Goal: Transaction & Acquisition: Purchase product/service

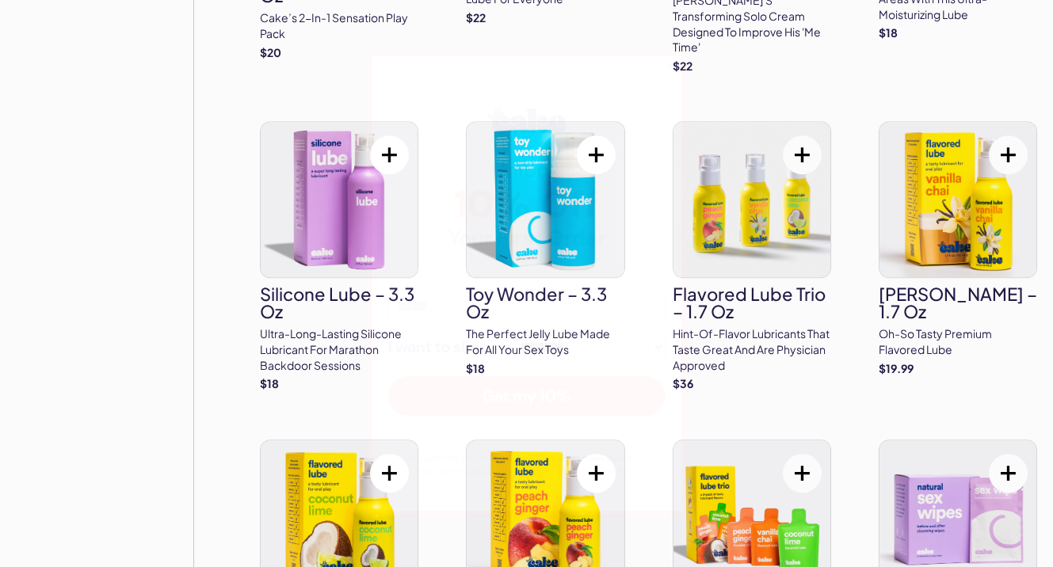
scroll to position [2500, 0]
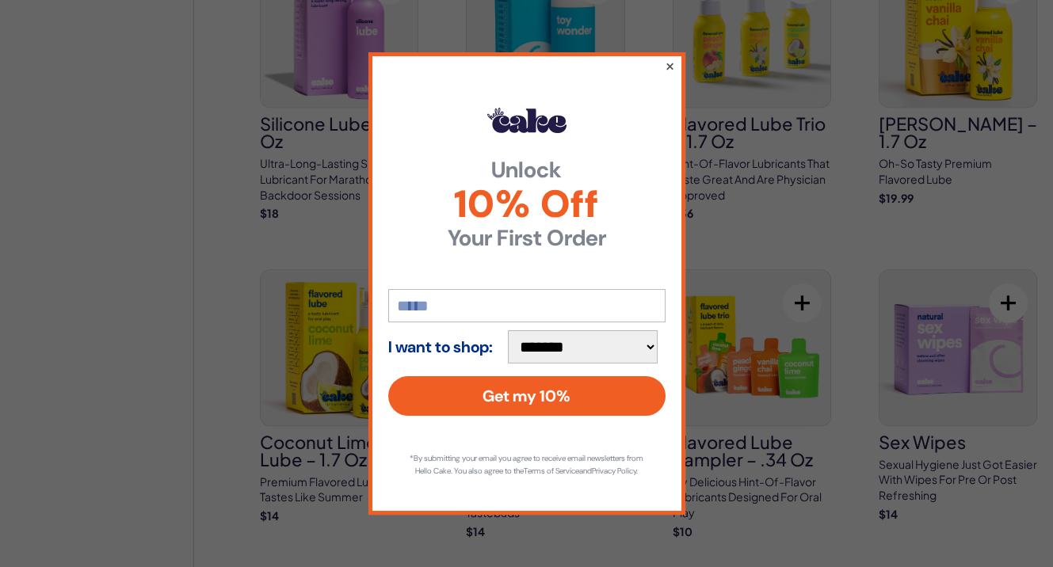
click at [668, 62] on button "×" at bounding box center [669, 65] width 10 height 19
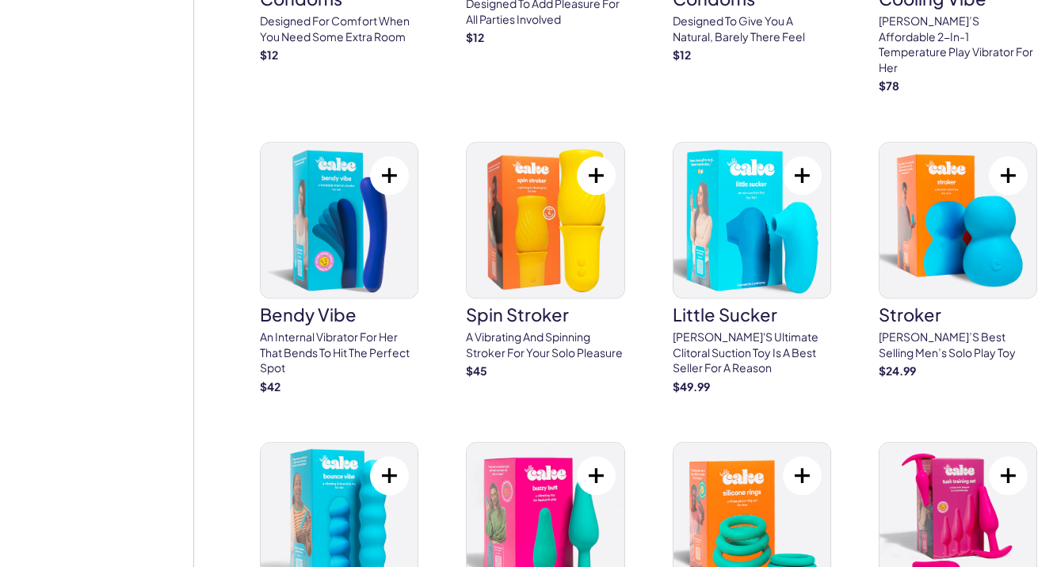
scroll to position [3611, 0]
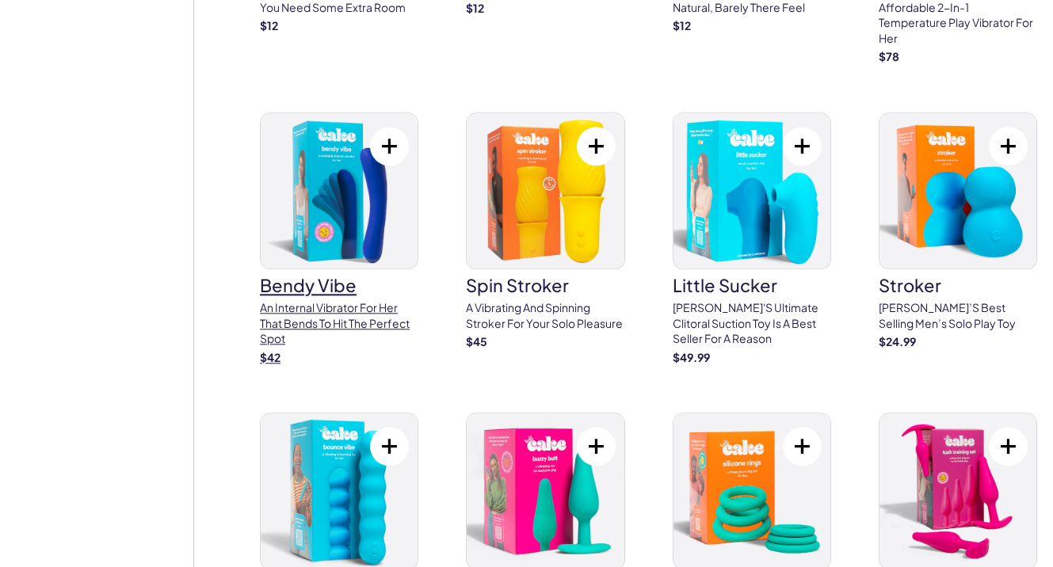
click at [333, 300] on p "An internal vibrator for her that bends to hit the perfect spot" at bounding box center [339, 323] width 158 height 47
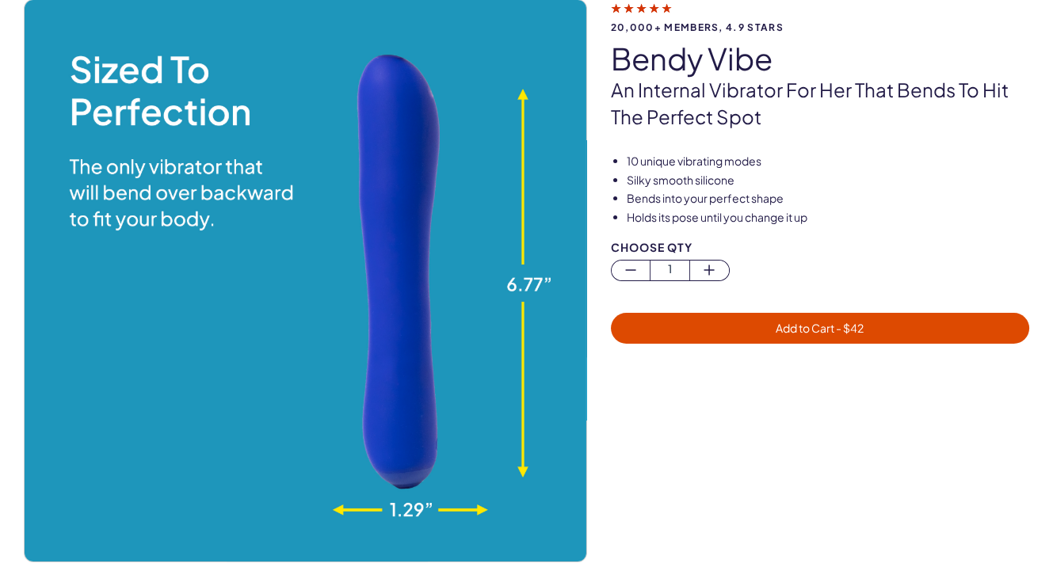
scroll to position [122, 0]
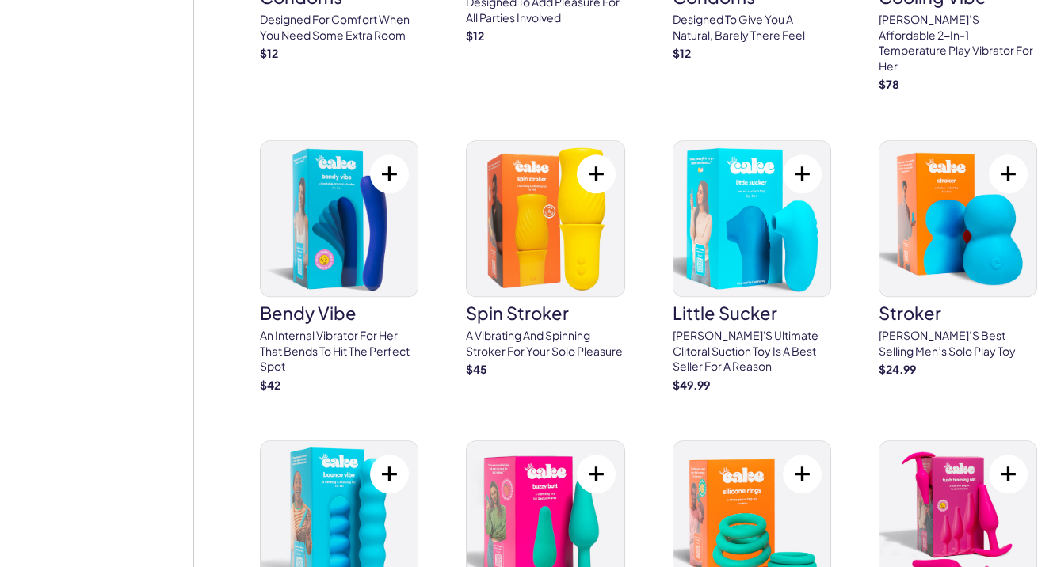
scroll to position [3611, 0]
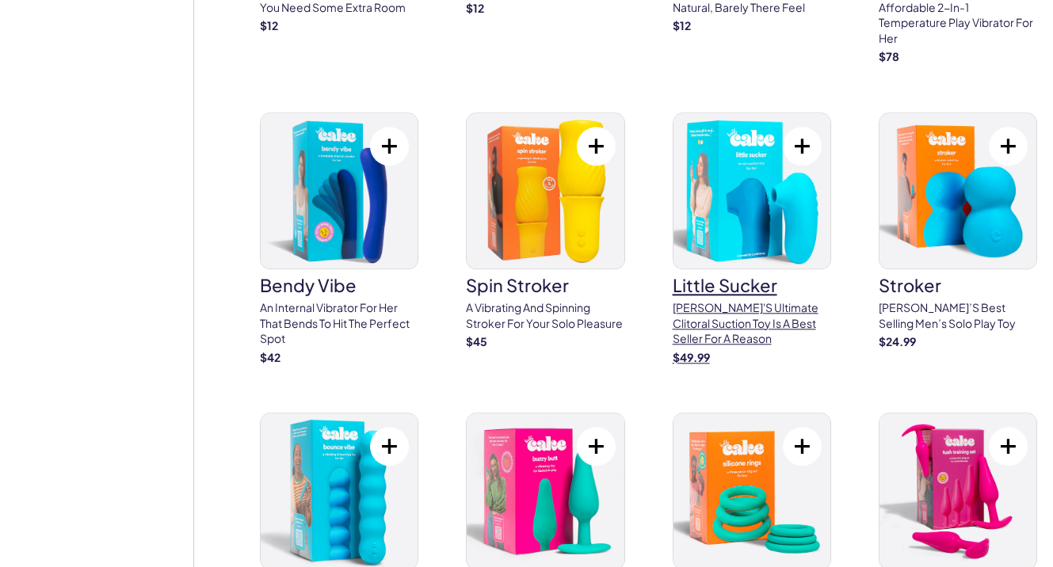
click at [739, 248] on link "little sucker Cake's ultimate clitoral suction toy is a best seller for a reaso…" at bounding box center [752, 238] width 158 height 253
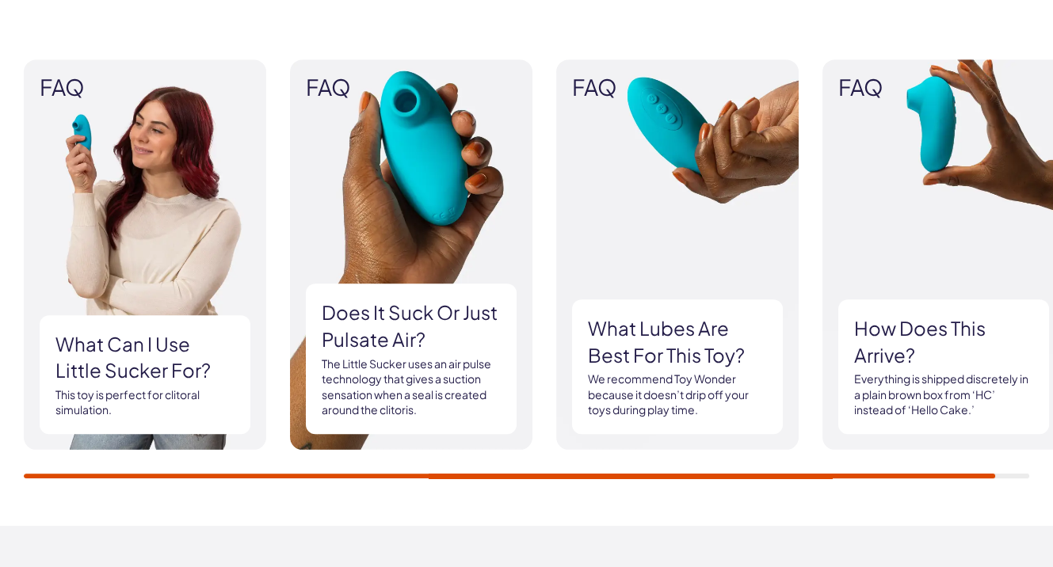
scroll to position [1469, 0]
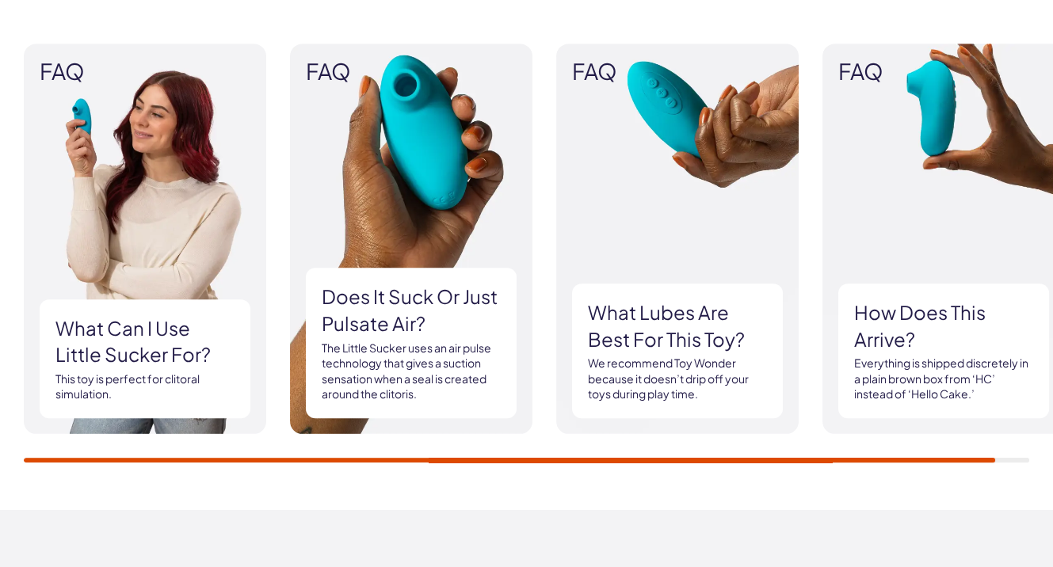
click at [723, 133] on img at bounding box center [677, 239] width 242 height 391
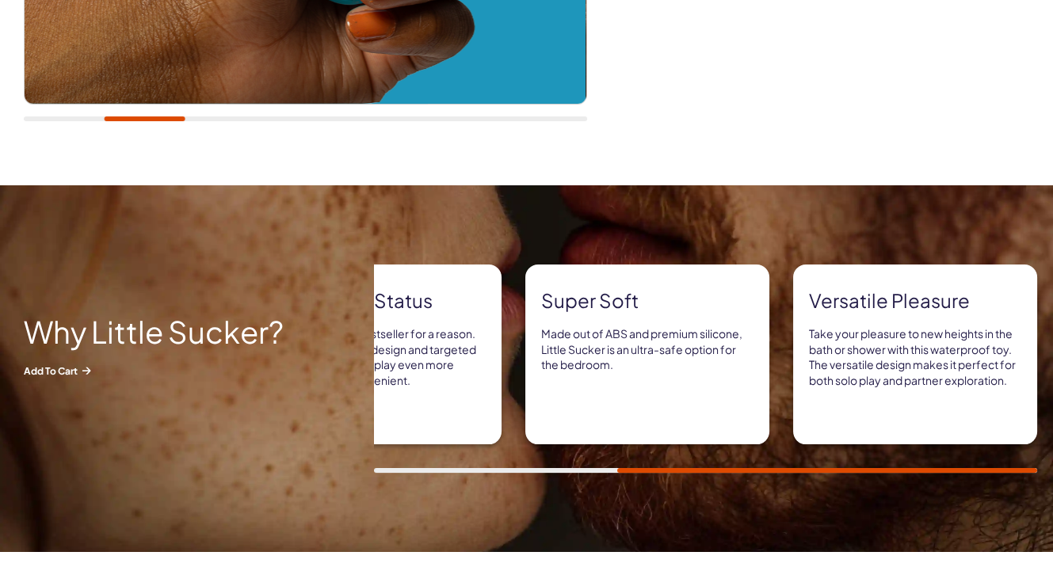
scroll to position [579, 0]
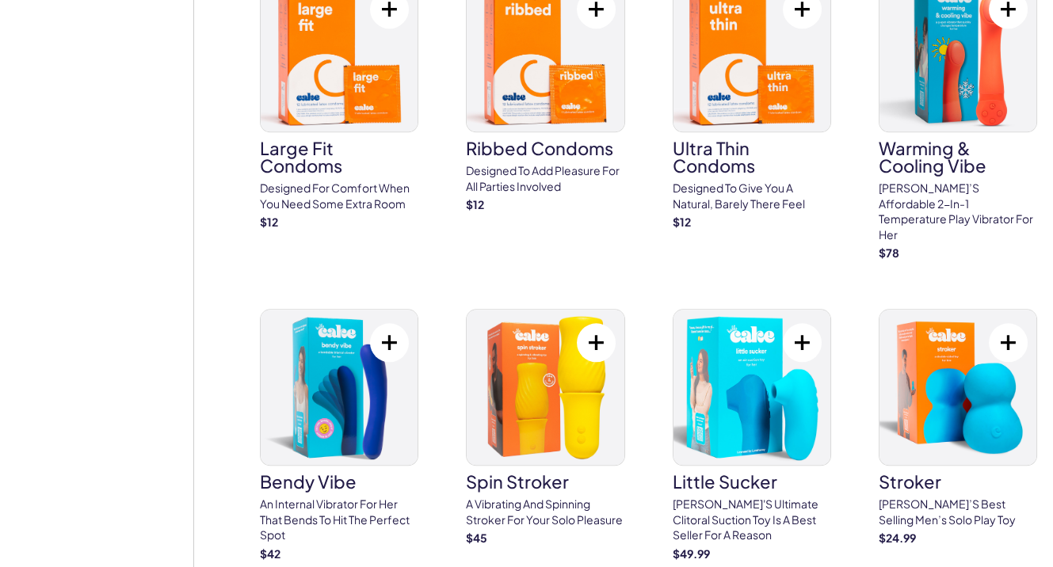
scroll to position [3416, 0]
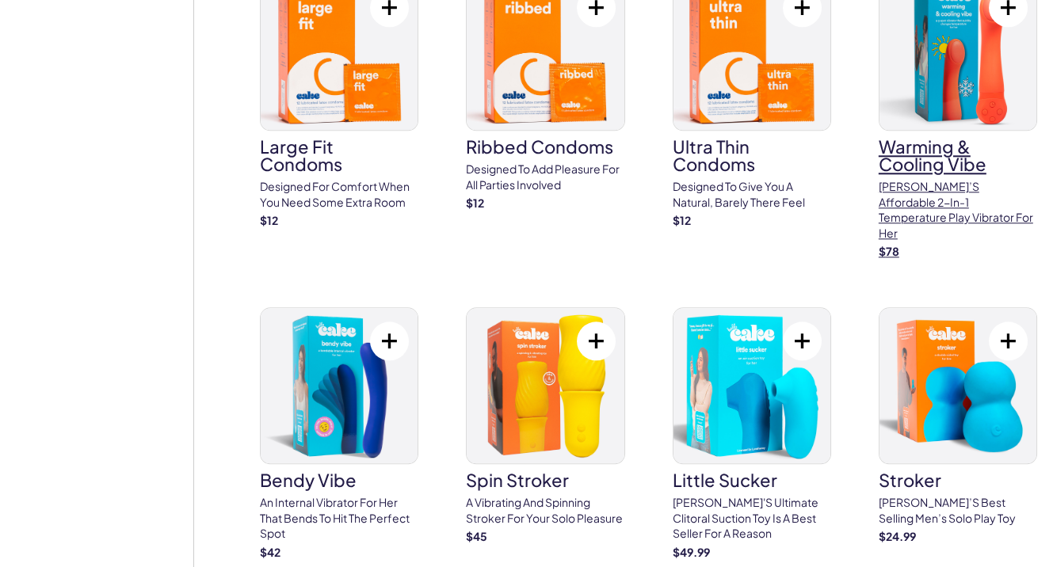
click at [907, 179] on p "[PERSON_NAME]’s affordable 2-in-1 temperature play vibrator for her" at bounding box center [958, 210] width 158 height 62
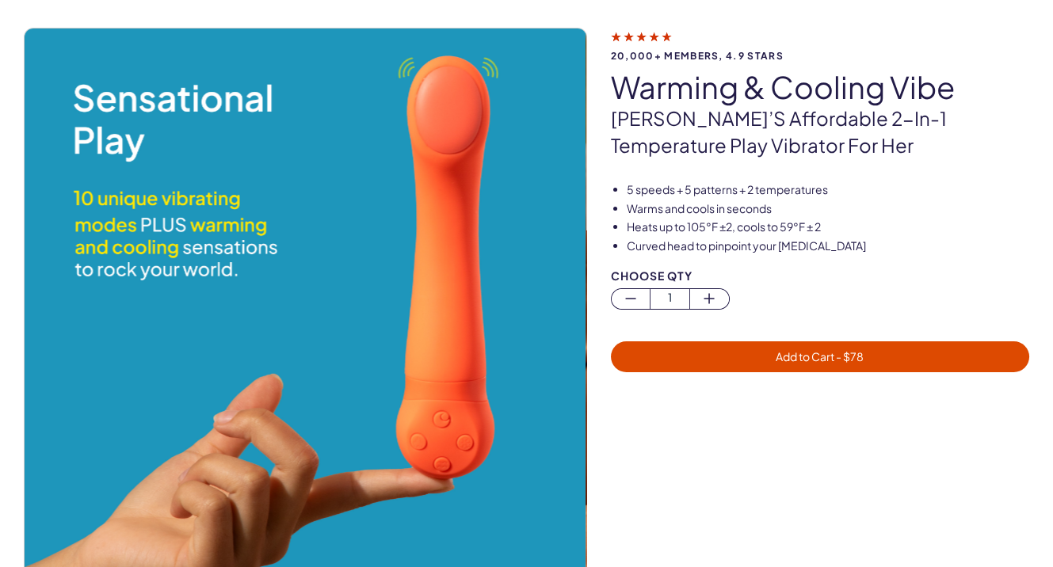
scroll to position [100, 0]
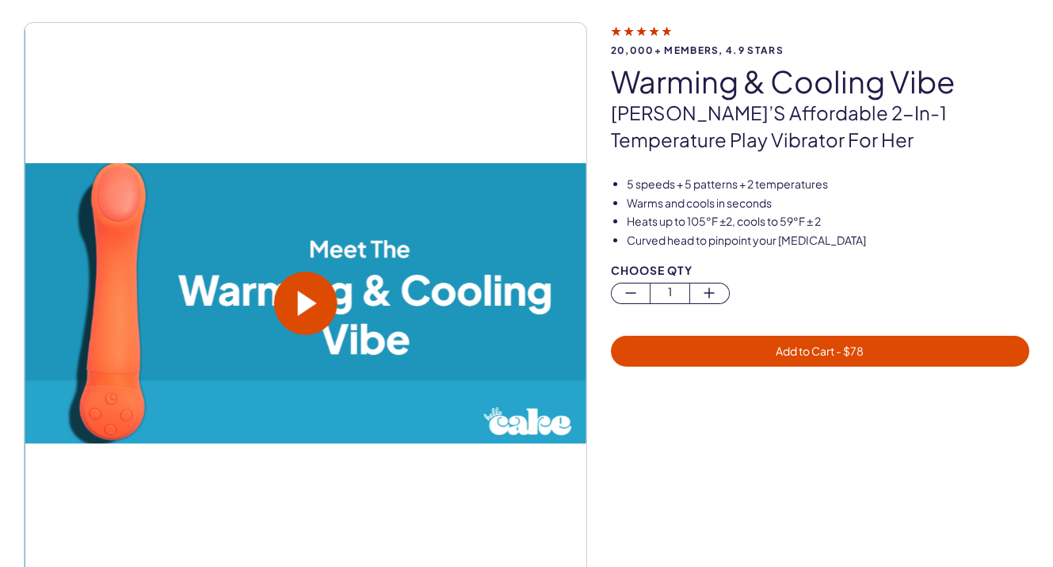
click at [305, 306] on span at bounding box center [307, 303] width 19 height 25
